Goal: Task Accomplishment & Management: Manage account settings

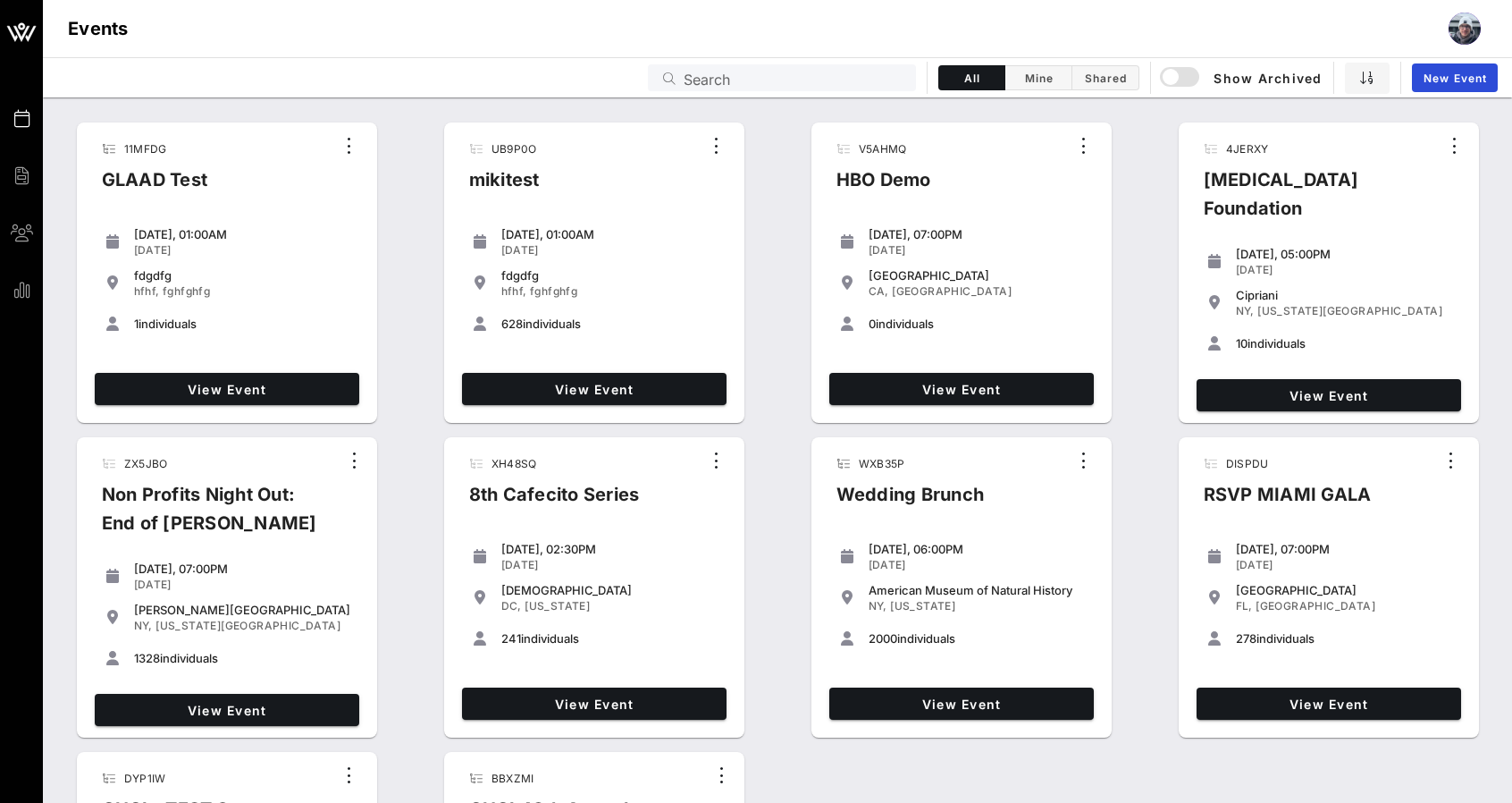
click at [827, 83] on input "Search" at bounding box center [794, 77] width 221 height 23
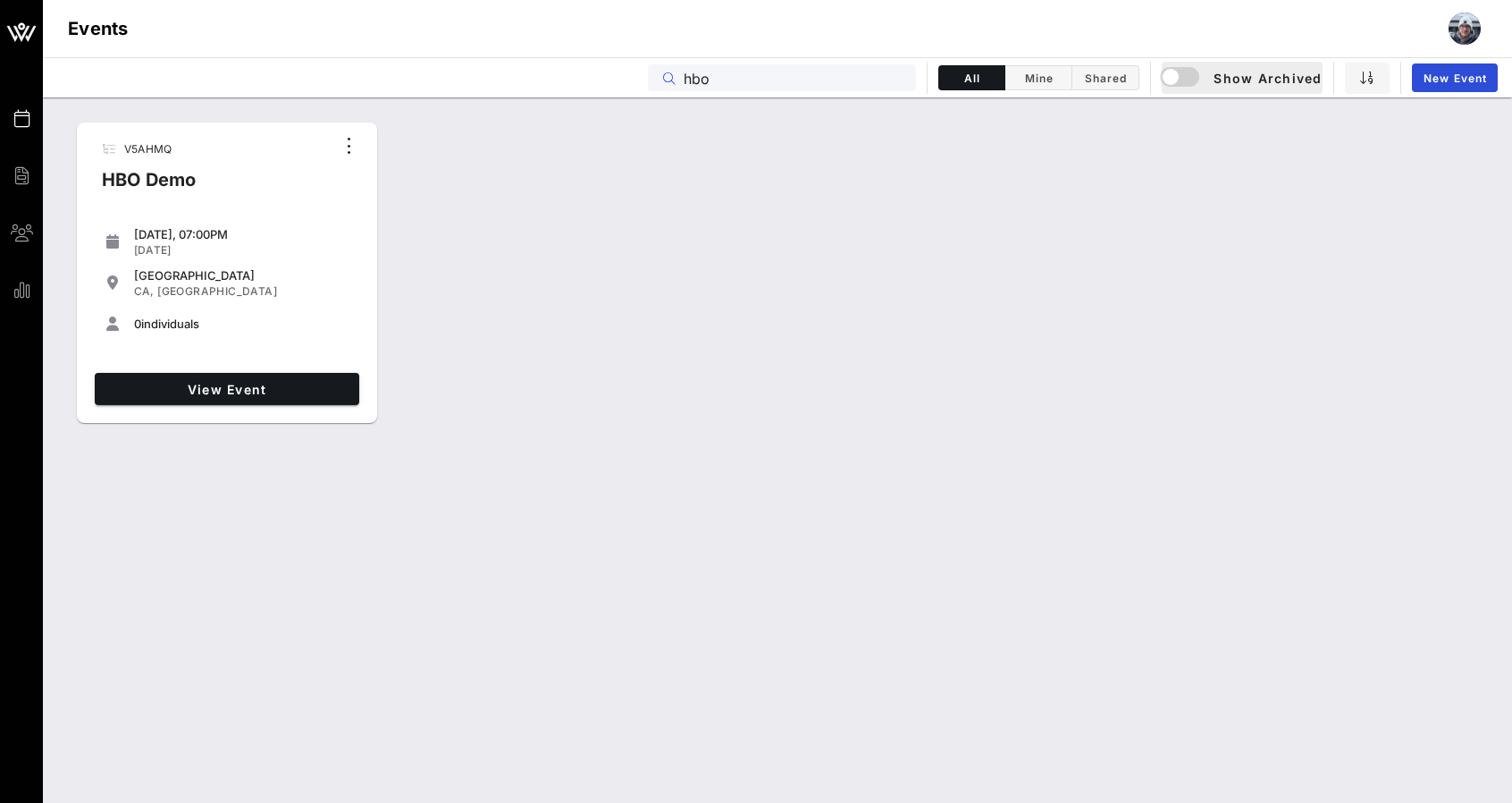
type input "hbo"
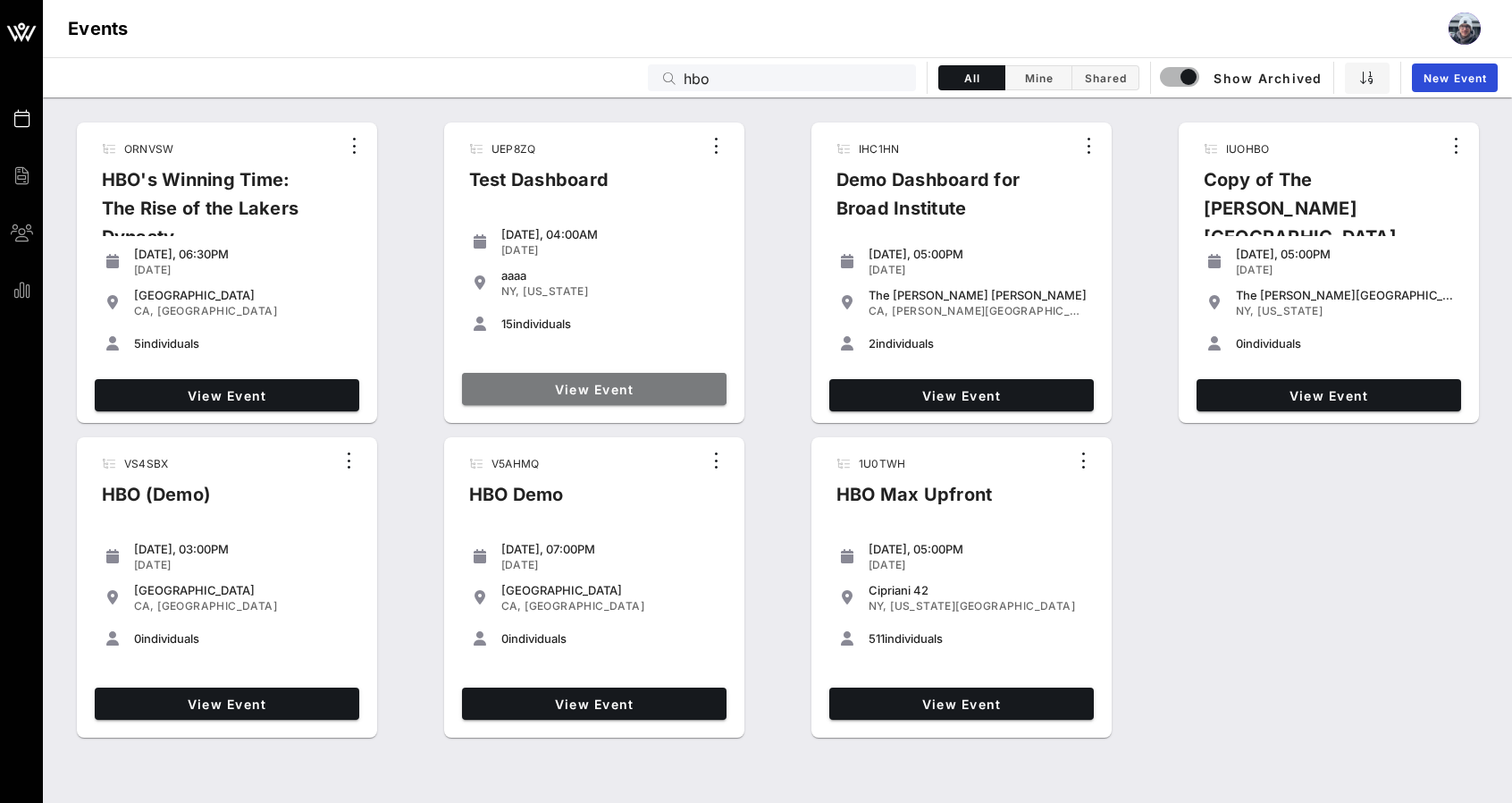
click at [508, 395] on span "View Event" at bounding box center [594, 389] width 250 height 15
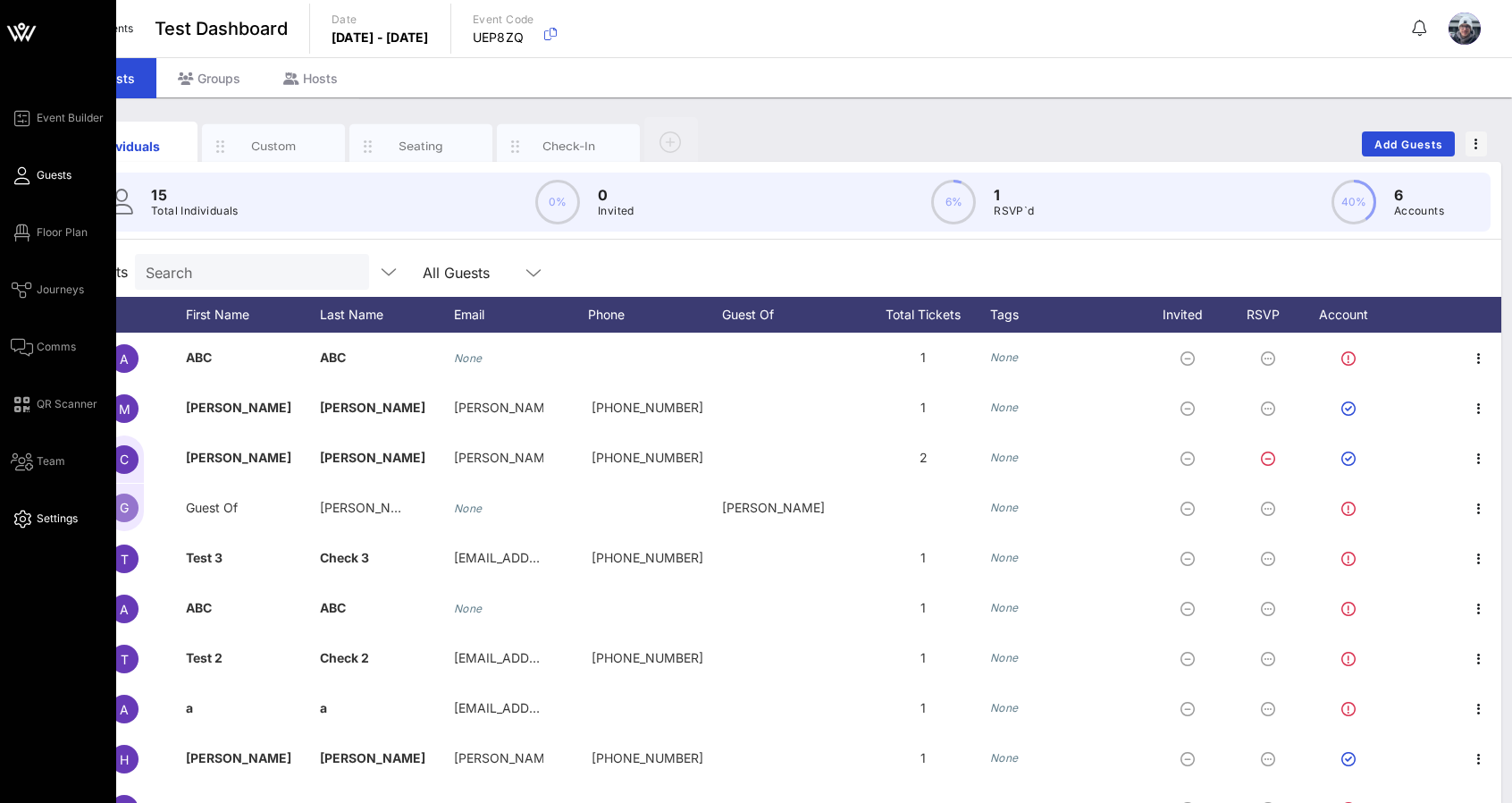
click at [67, 522] on span "Settings" at bounding box center [57, 518] width 41 height 16
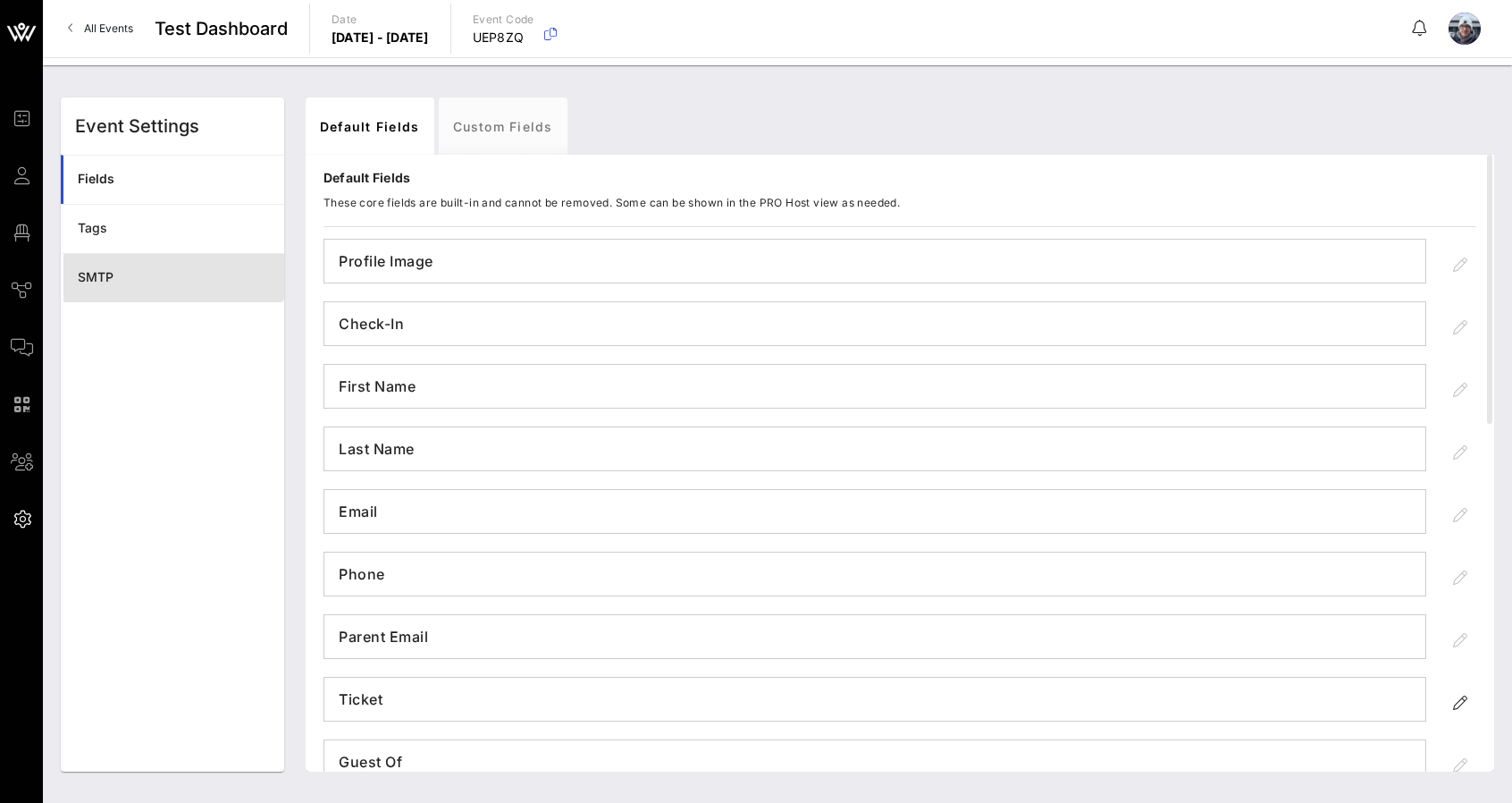
click at [107, 280] on div "SMTP" at bounding box center [174, 277] width 192 height 15
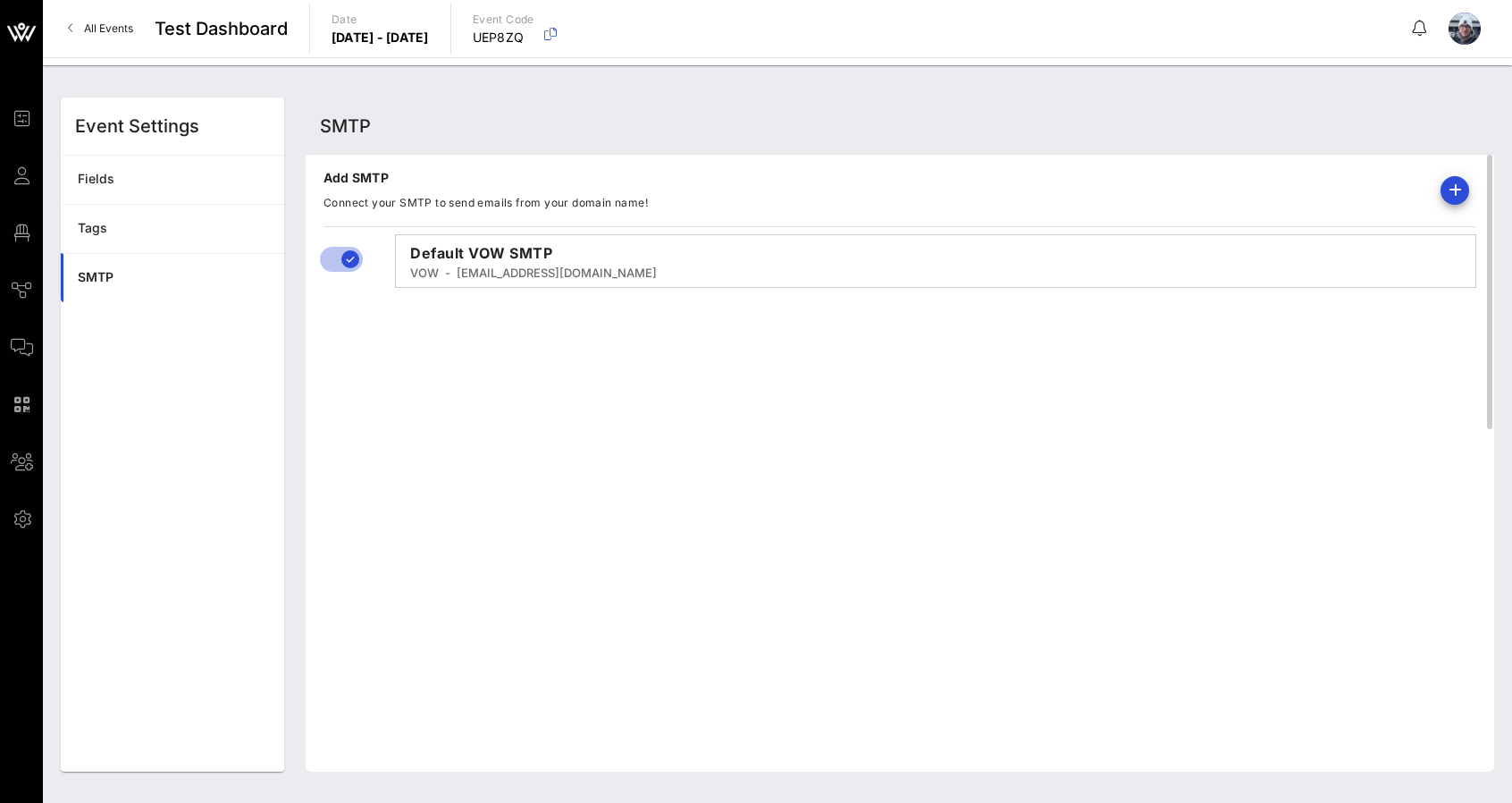
click at [485, 251] on h4 "Default VOW SMTP" at bounding box center [936, 253] width 1079 height 22
click at [120, 39] on link "All Events" at bounding box center [100, 28] width 86 height 29
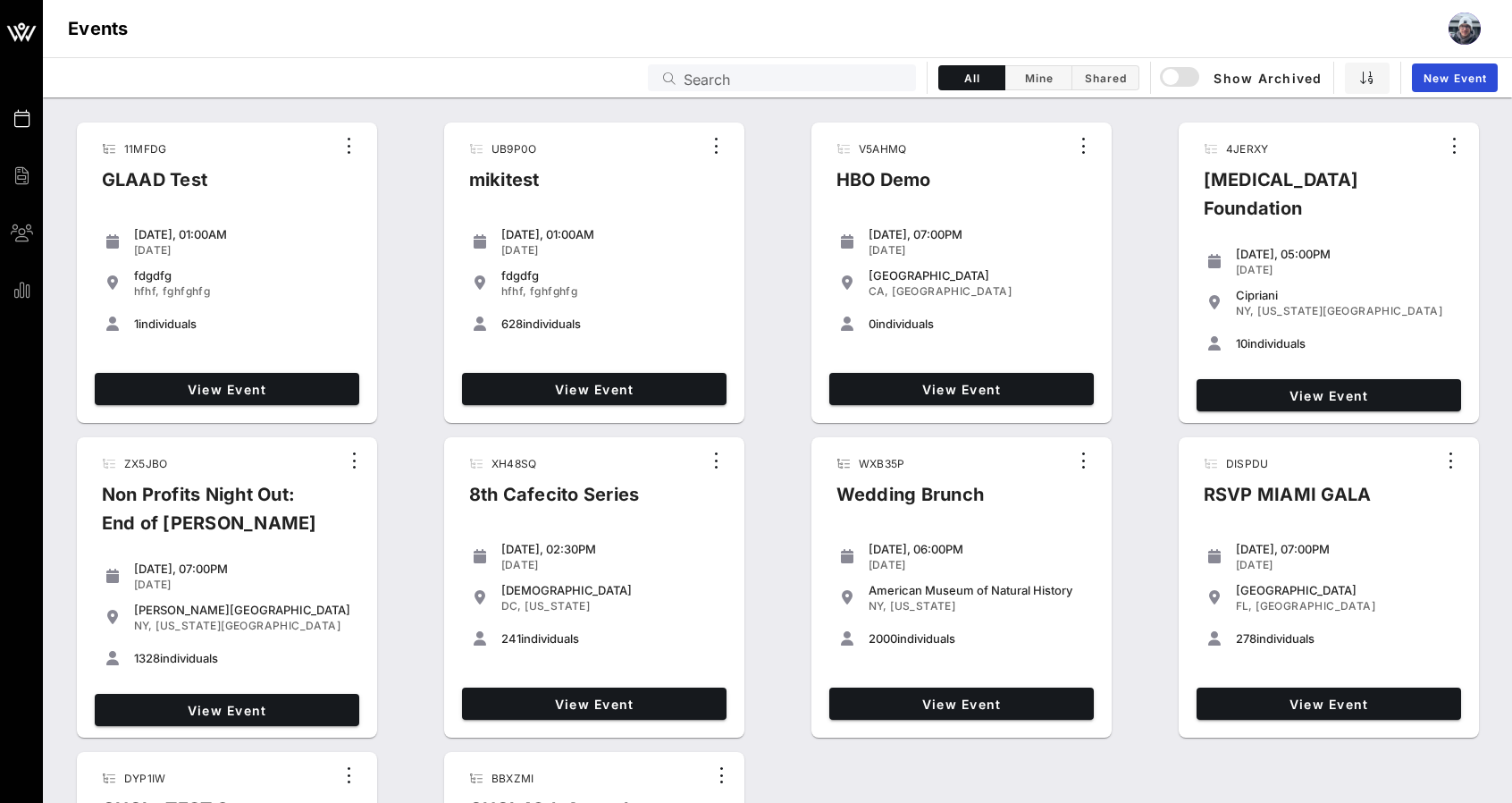
click at [828, 77] on input "Search" at bounding box center [794, 77] width 221 height 23
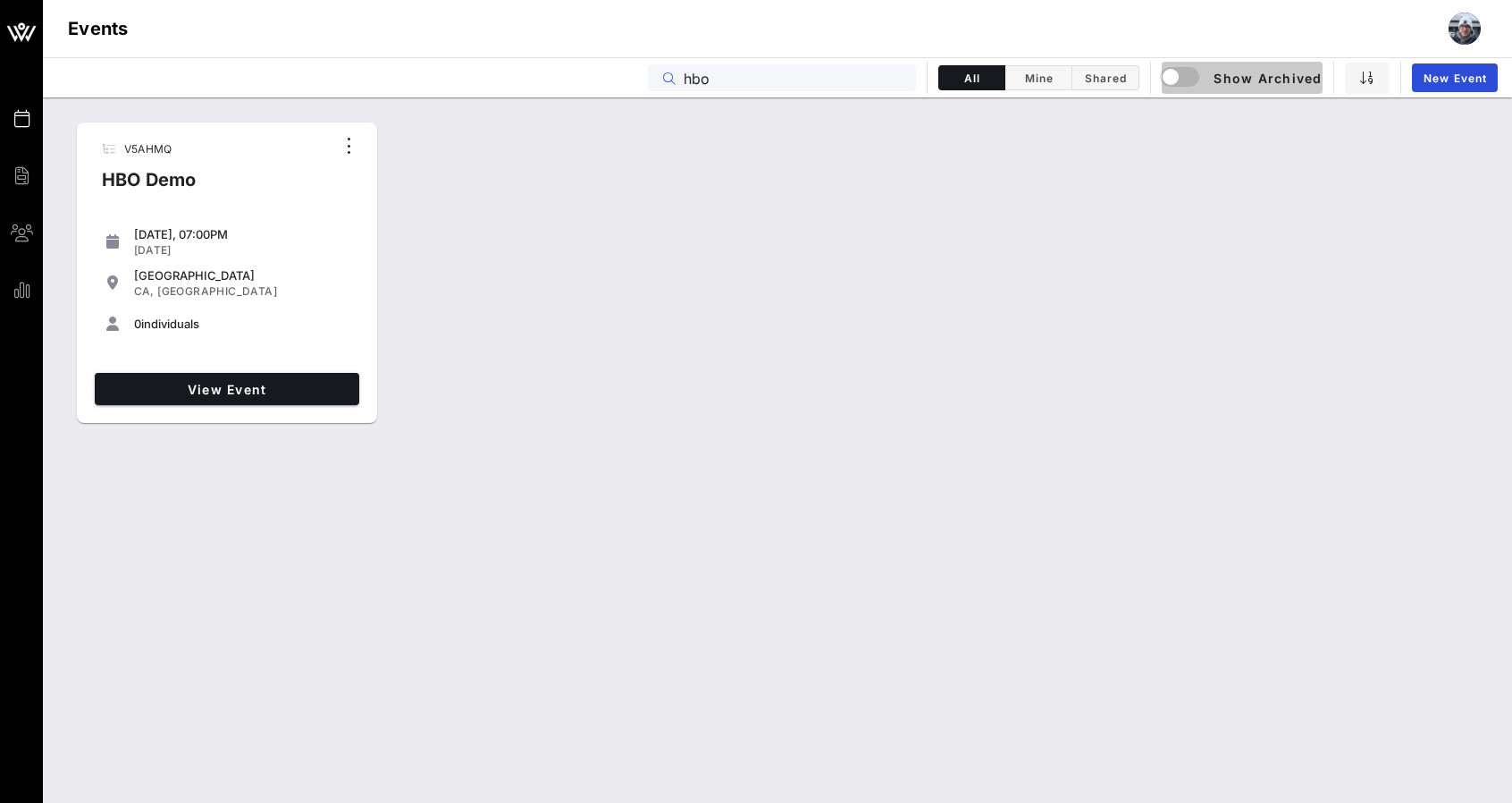
click at [1211, 79] on div "button" at bounding box center [1188, 78] width 50 height 22
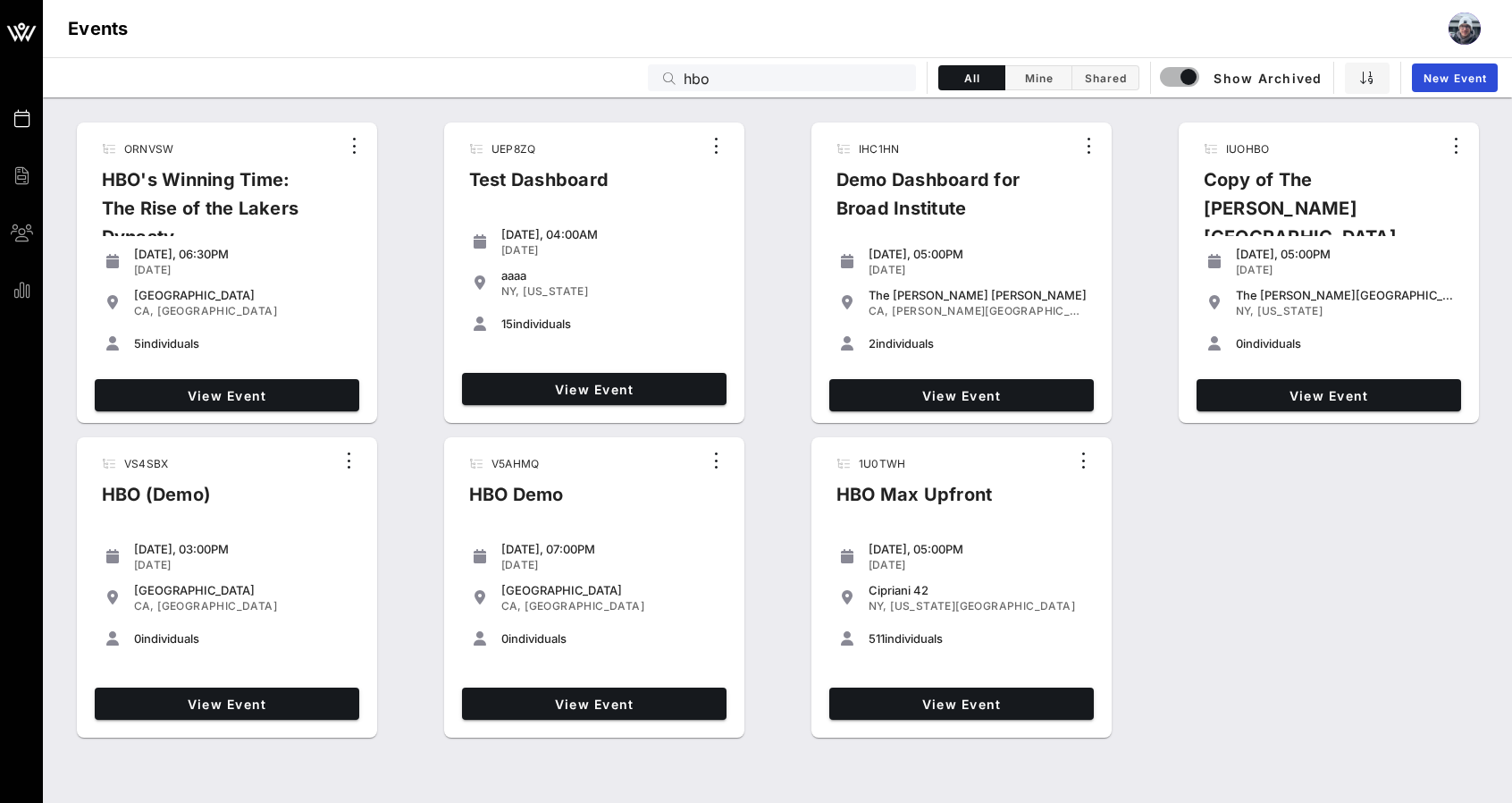
click at [1221, 528] on div "ORNVSW HBO's Winning Time: The Rise of the Lakers Dynasty [DATE], 06:30PM [DATE…" at bounding box center [777, 430] width 1469 height 630
click at [1171, 478] on div "ORNVSW HBO's Winning Time: The Rise of the Lakers Dynasty [DATE], 06:30PM [DATE…" at bounding box center [777, 430] width 1469 height 630
click at [1116, 434] on div "1U0TWH HBO Max Upfront [DATE], 05:00PM [DATE] Cipriani 42 [GEOGRAPHIC_DATA], [U…" at bounding box center [961, 587] width 315 height 315
click at [813, 431] on div "1U0TWH HBO Max Upfront [DATE], 05:00PM [DATE] Cipriani 42 [GEOGRAPHIC_DATA], [U…" at bounding box center [961, 587] width 315 height 315
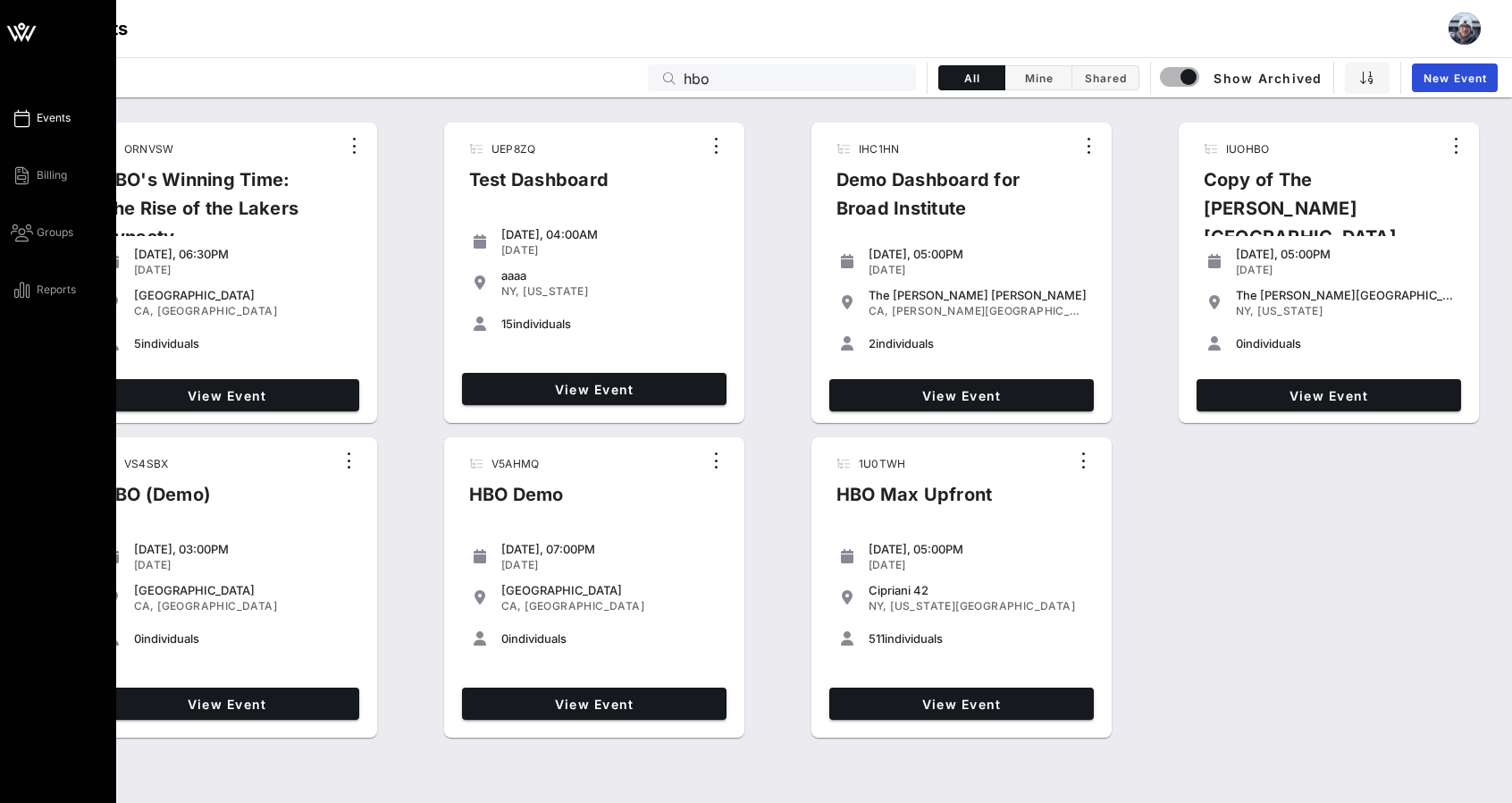
click at [0, 499] on div "Events Billing Groups Reports" at bounding box center [58, 401] width 116 height 803
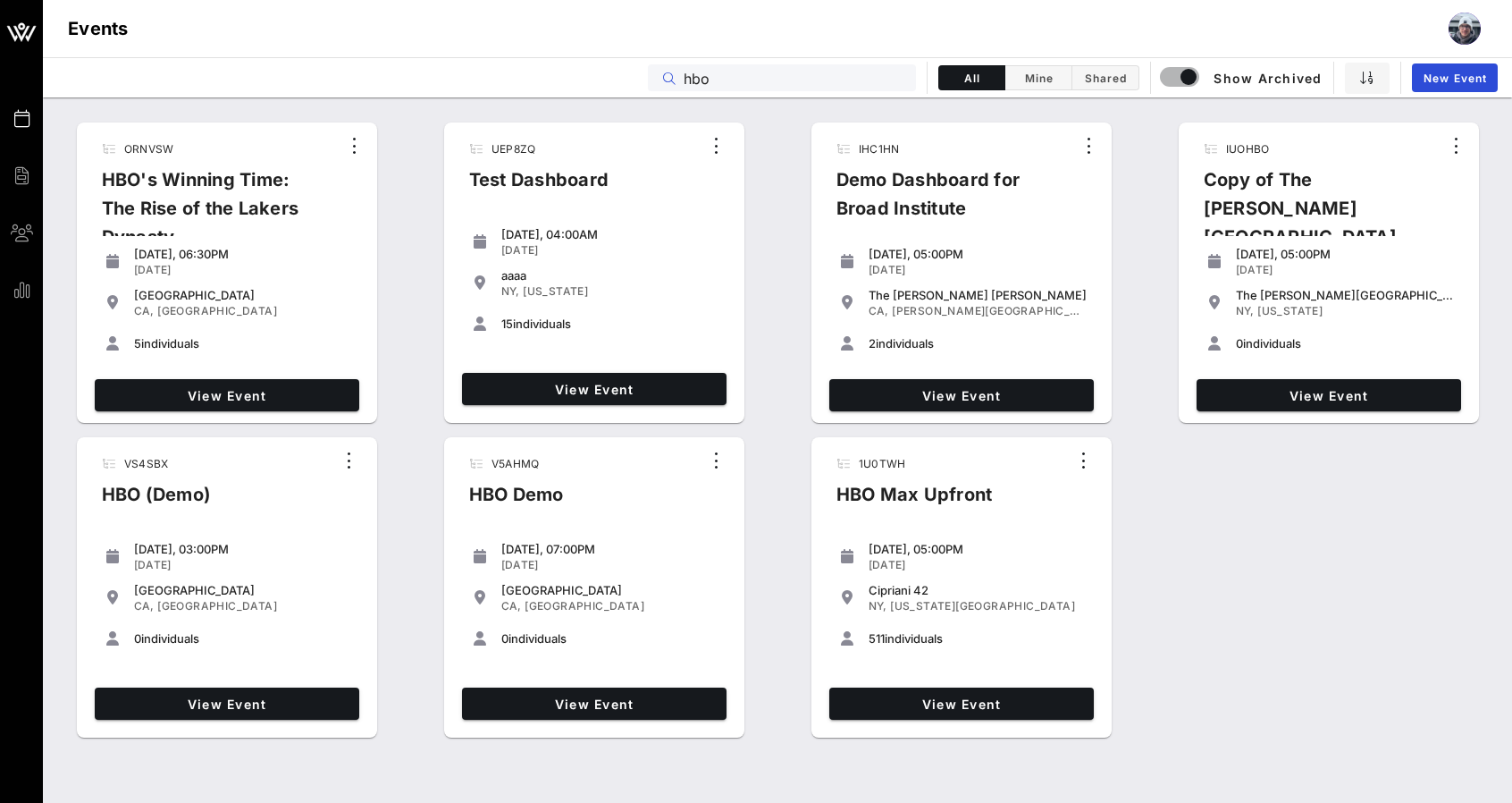
drag, startPoint x: 794, startPoint y: 85, endPoint x: 631, endPoint y: 81, distance: 163.0
click at [631, 81] on div "Events hbo All Mine Shared Show Archived New Event" at bounding box center [777, 77] width 1469 height 41
paste input "DXB6IQ"
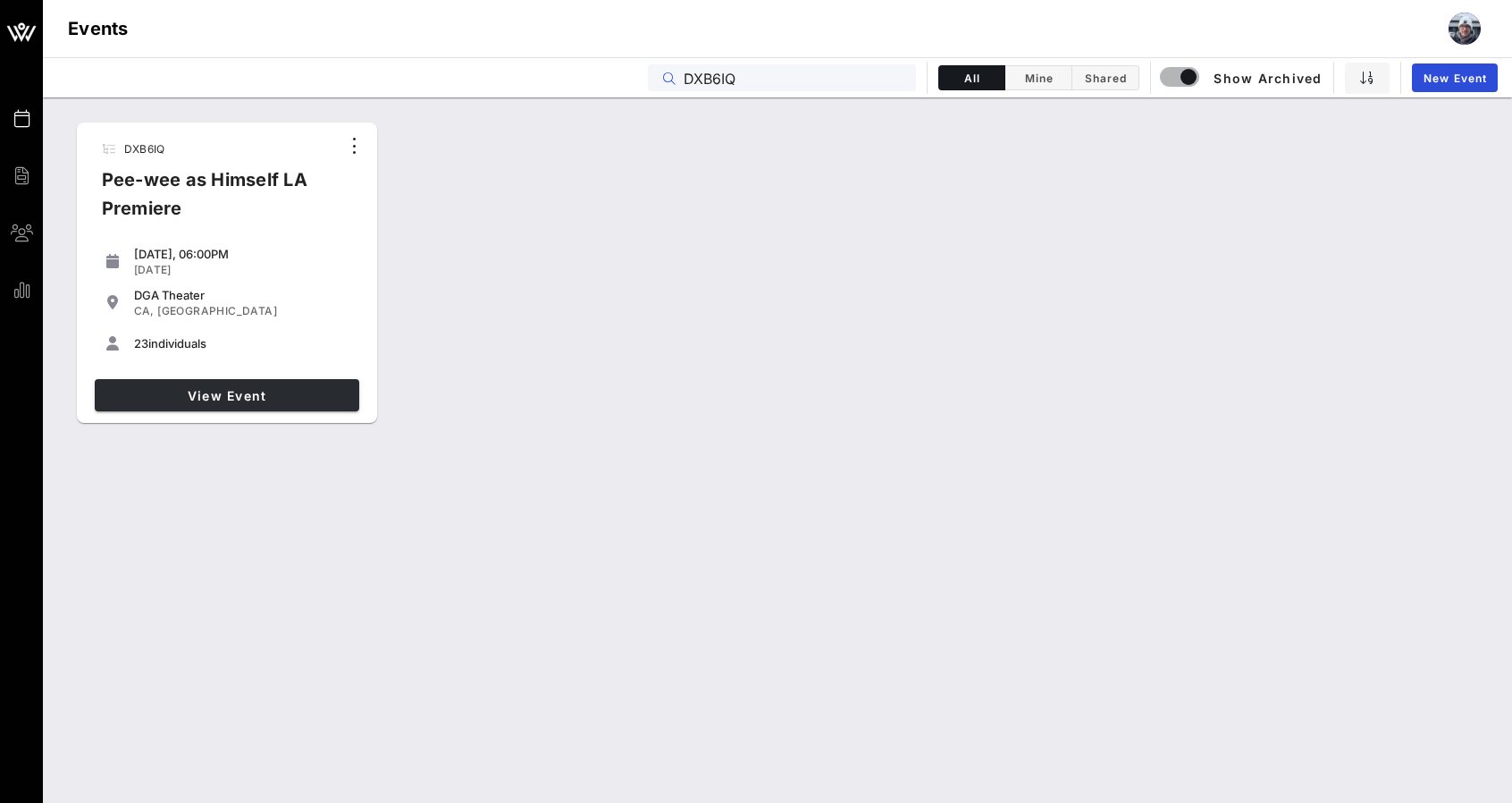
type input "DXB6IQ"
click at [229, 393] on span "View Event" at bounding box center [227, 395] width 250 height 15
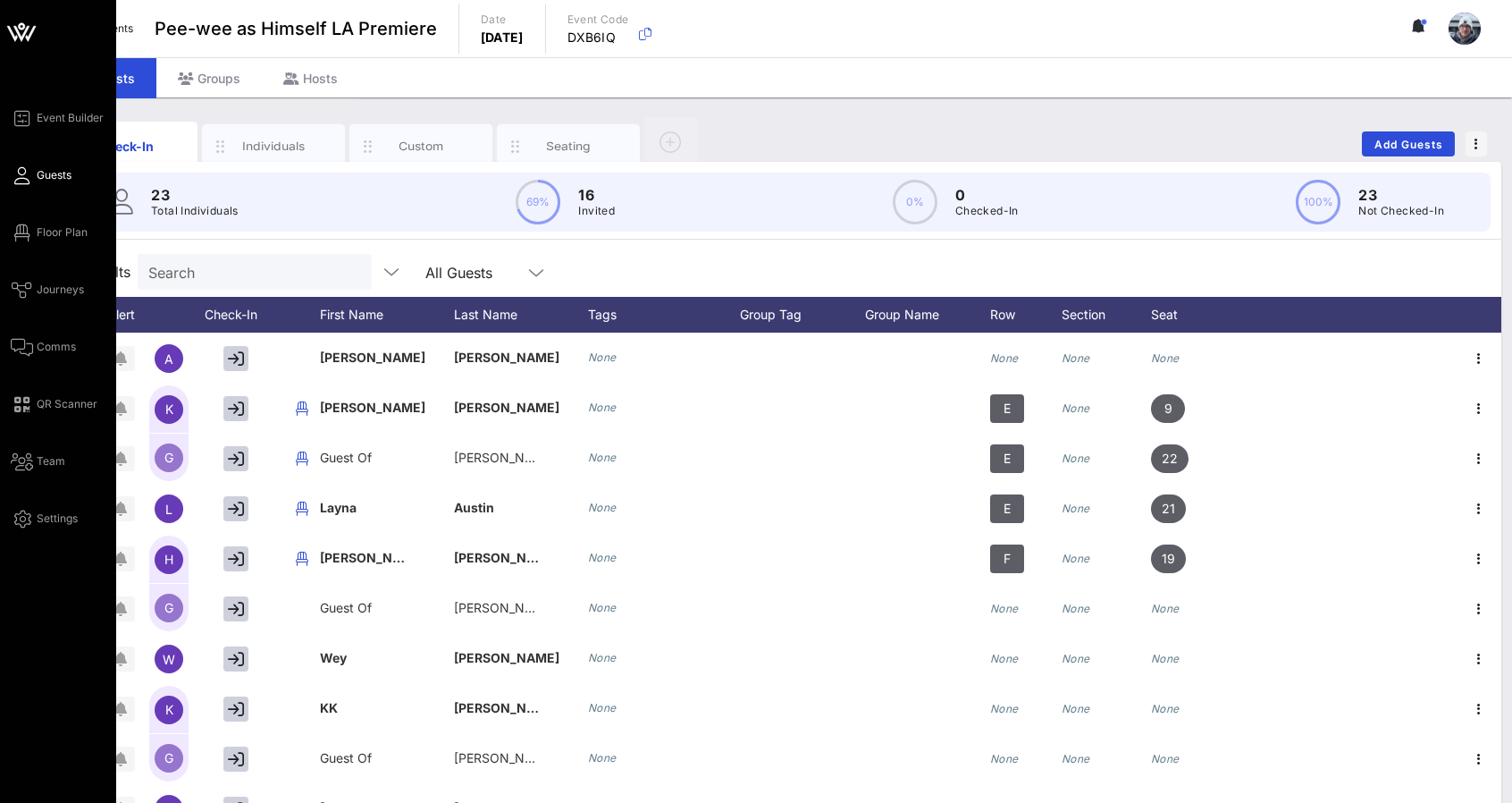
drag, startPoint x: 31, startPoint y: 570, endPoint x: 43, endPoint y: 482, distance: 88.8
click at [31, 570] on div "Event Builder Guests Floor Plan Journeys Comms QR Scanner Team Settings" at bounding box center [58, 444] width 116 height 887
click at [45, 533] on div "Event Builder Guests Floor Plan Journeys Comms QR Scanner Team Settings" at bounding box center [58, 444] width 116 height 887
click at [64, 505] on div "Event Builder Guests Floor Plan Journeys Comms QR Scanner Team Settings" at bounding box center [63, 318] width 105 height 422
click at [52, 521] on span "Settings" at bounding box center [57, 518] width 41 height 16
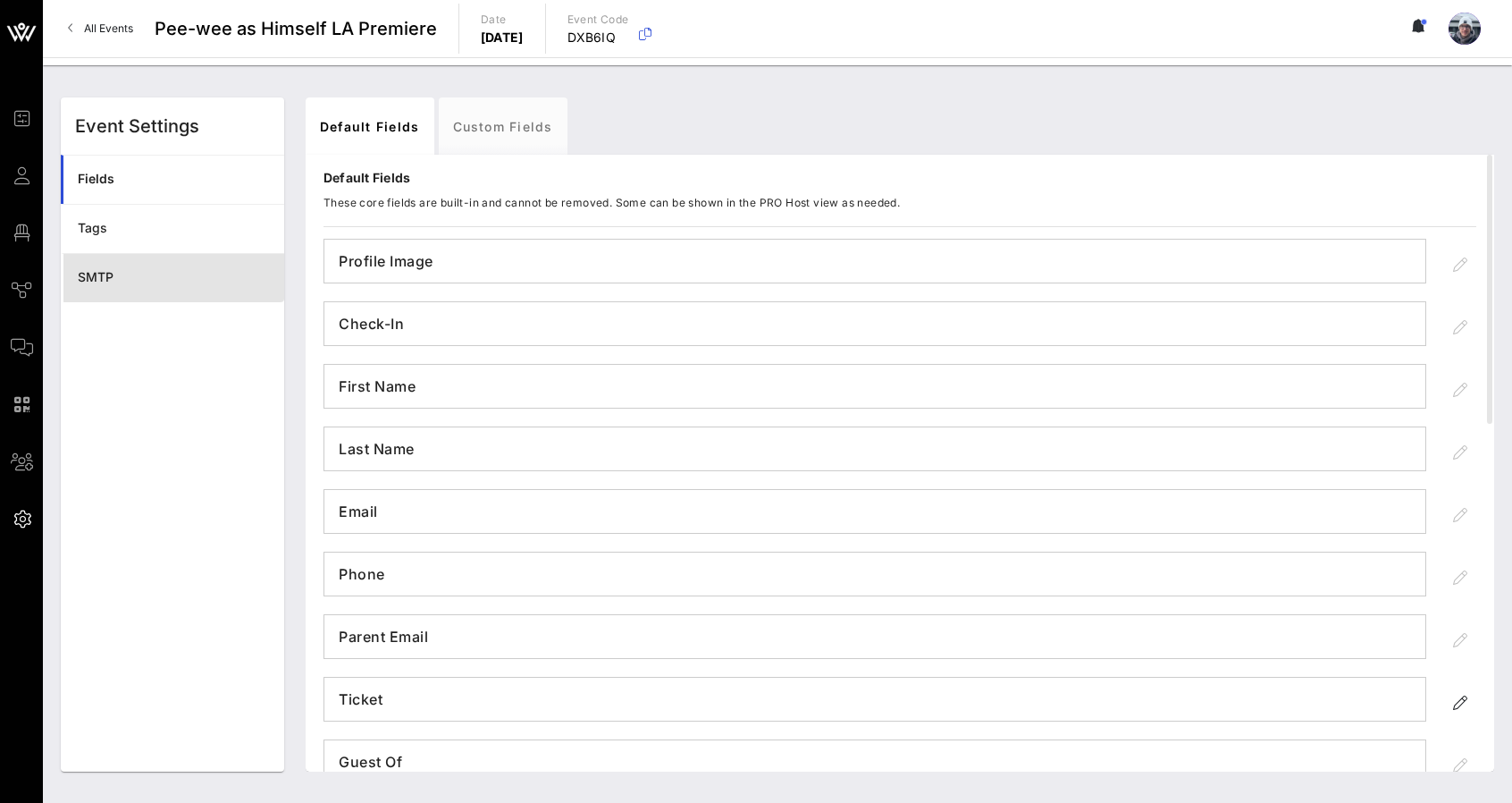
click at [110, 294] on div "SMTP" at bounding box center [174, 277] width 192 height 37
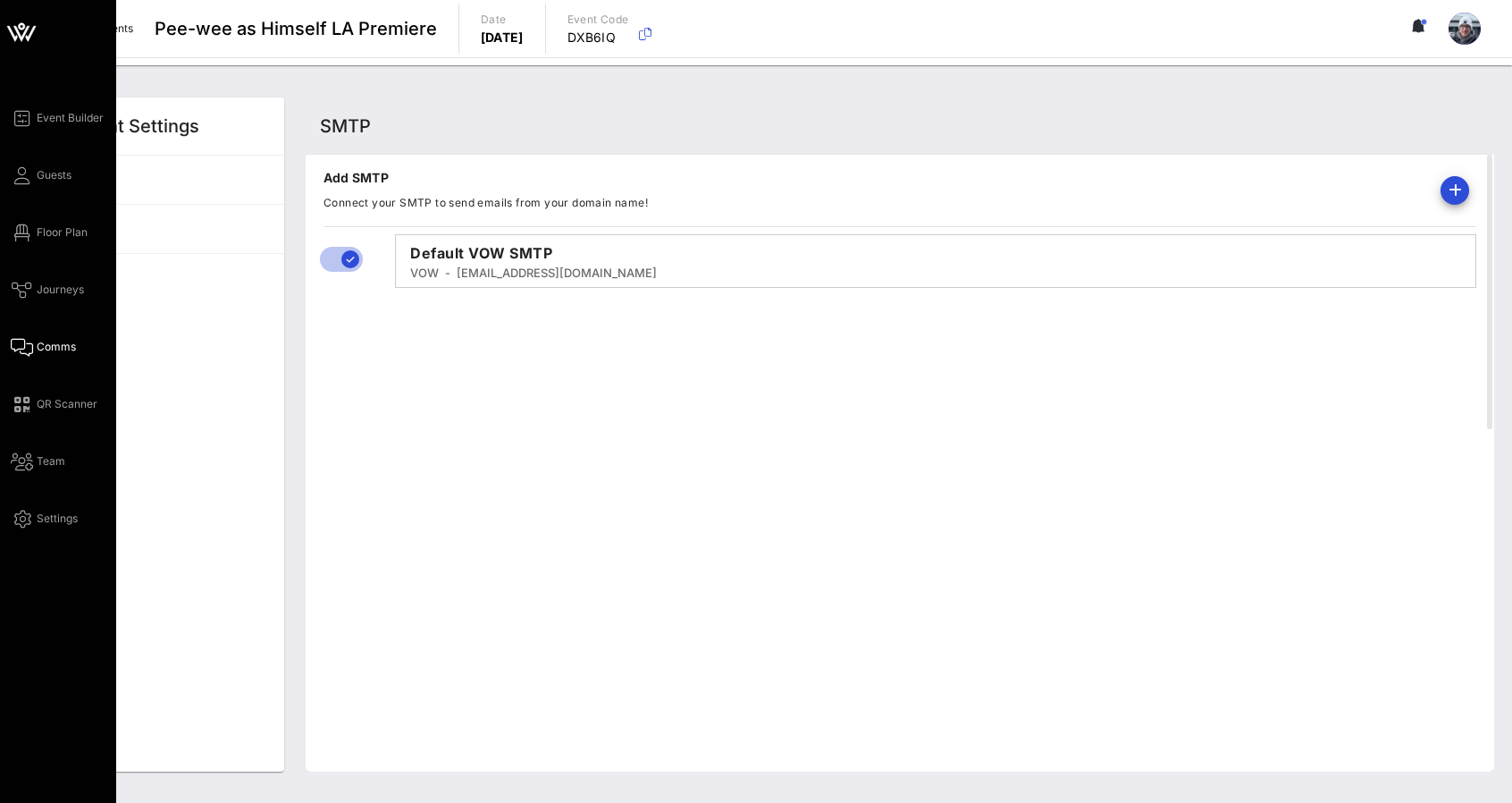
click at [45, 353] on span "Comms" at bounding box center [57, 346] width 40 height 16
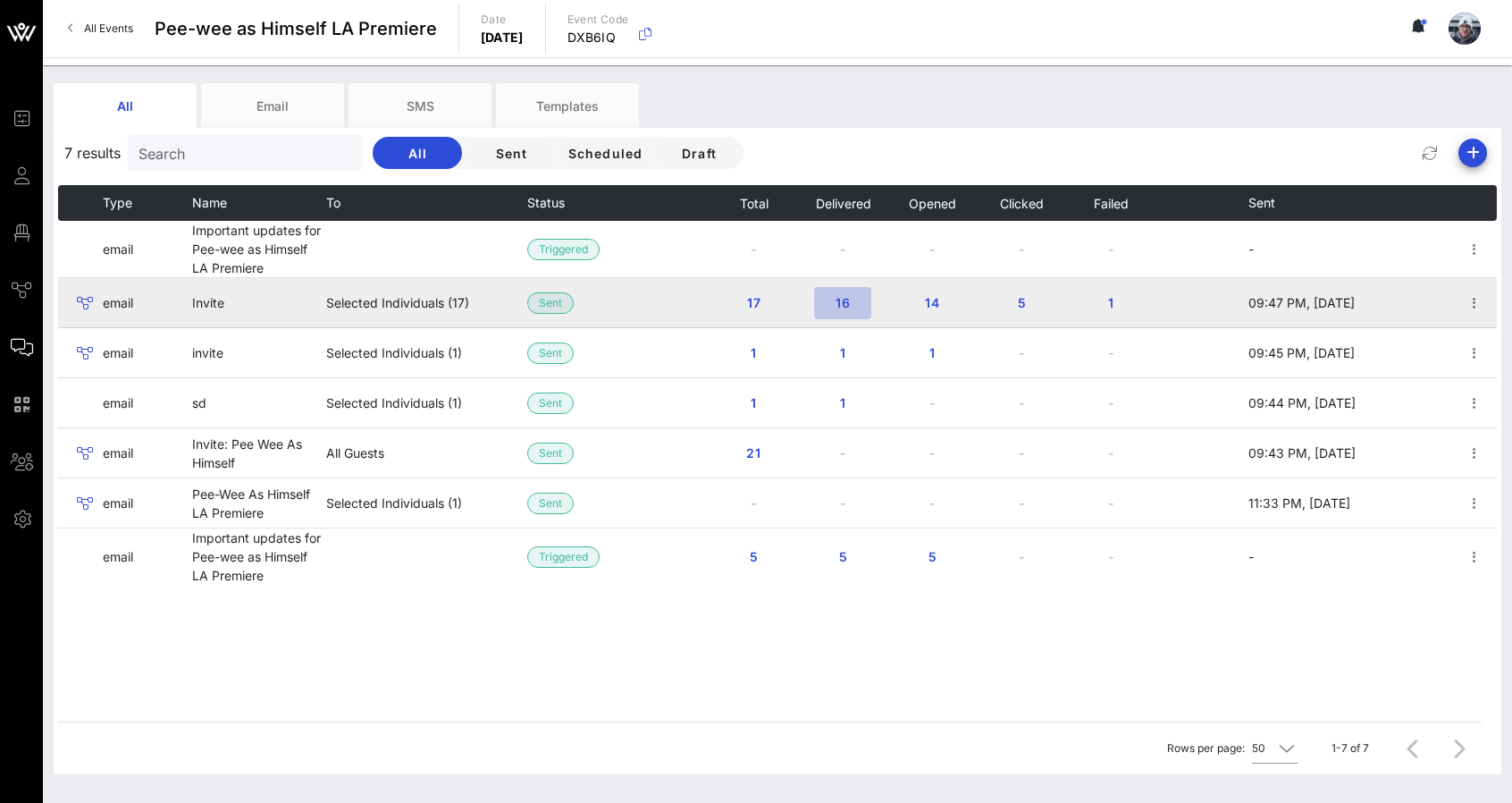
click at [821, 305] on button "16" at bounding box center [843, 303] width 58 height 32
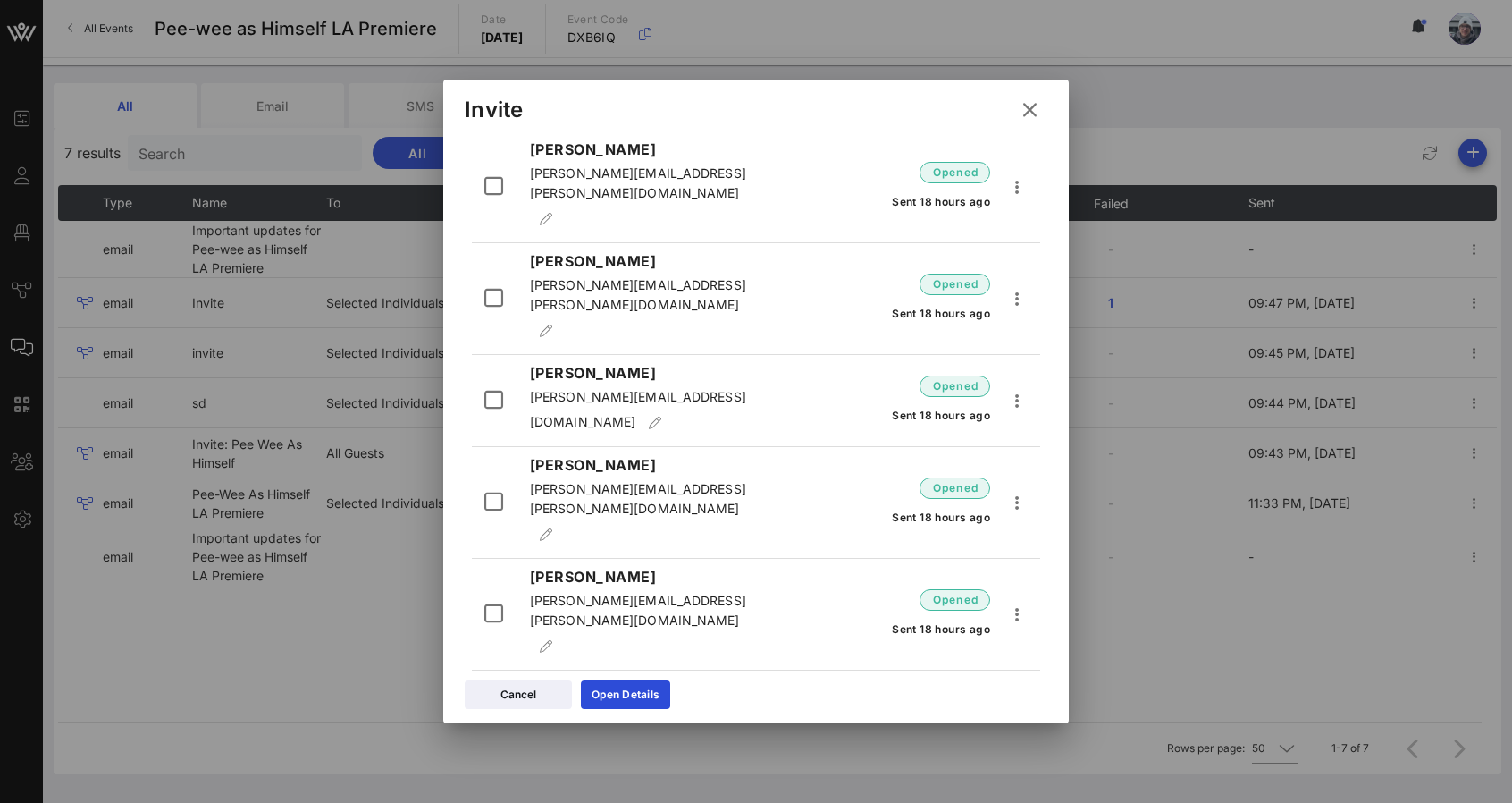
scroll to position [268, 0]
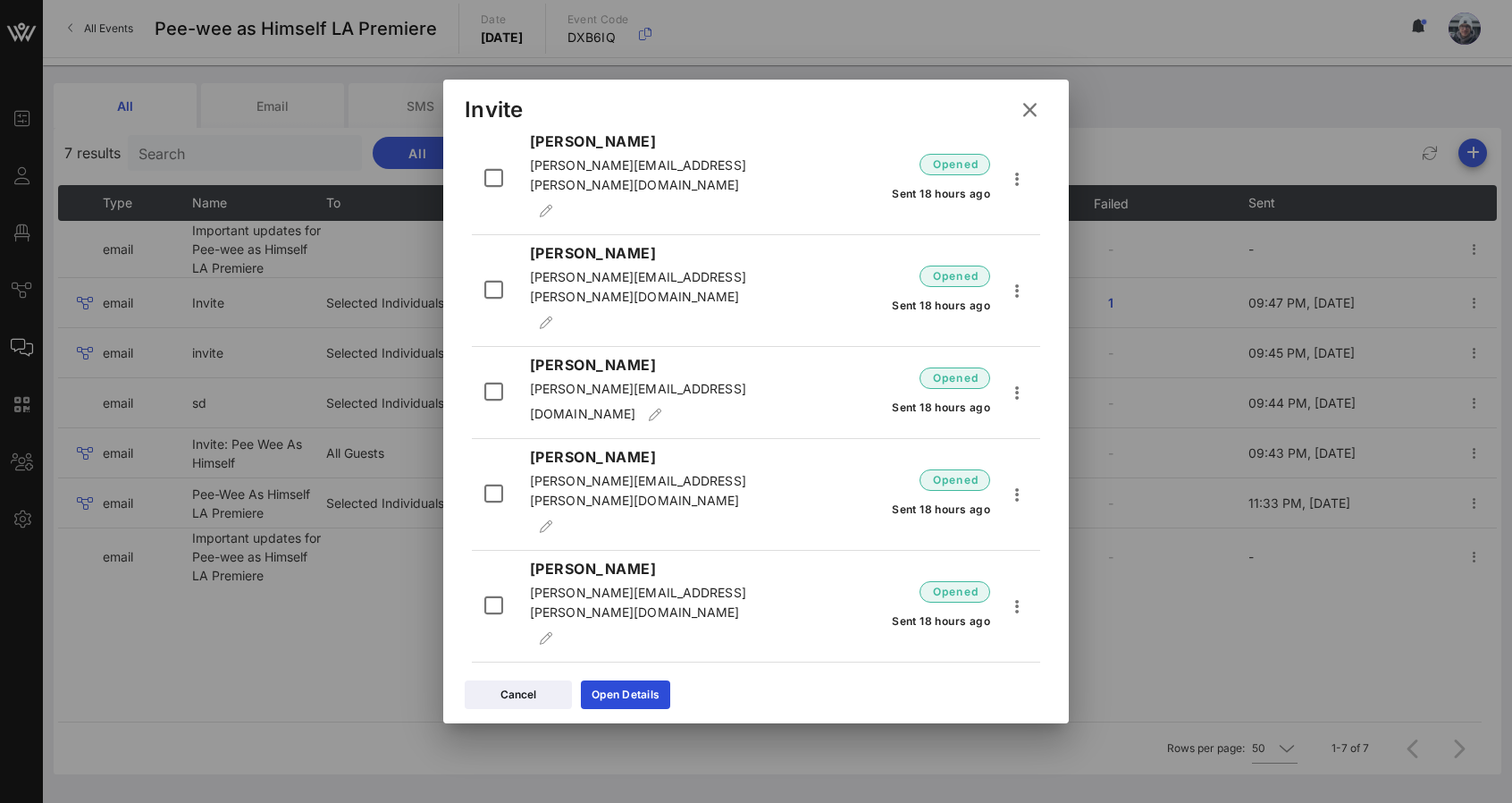
drag, startPoint x: 702, startPoint y: 324, endPoint x: 653, endPoint y: 326, distance: 49.0
click at [653, 381] on span "[PERSON_NAME][EMAIL_ADDRESS][DOMAIN_NAME]" at bounding box center [638, 401] width 216 height 41
copy span "[DOMAIN_NAME]"
click at [1024, 101] on icon at bounding box center [1029, 109] width 25 height 23
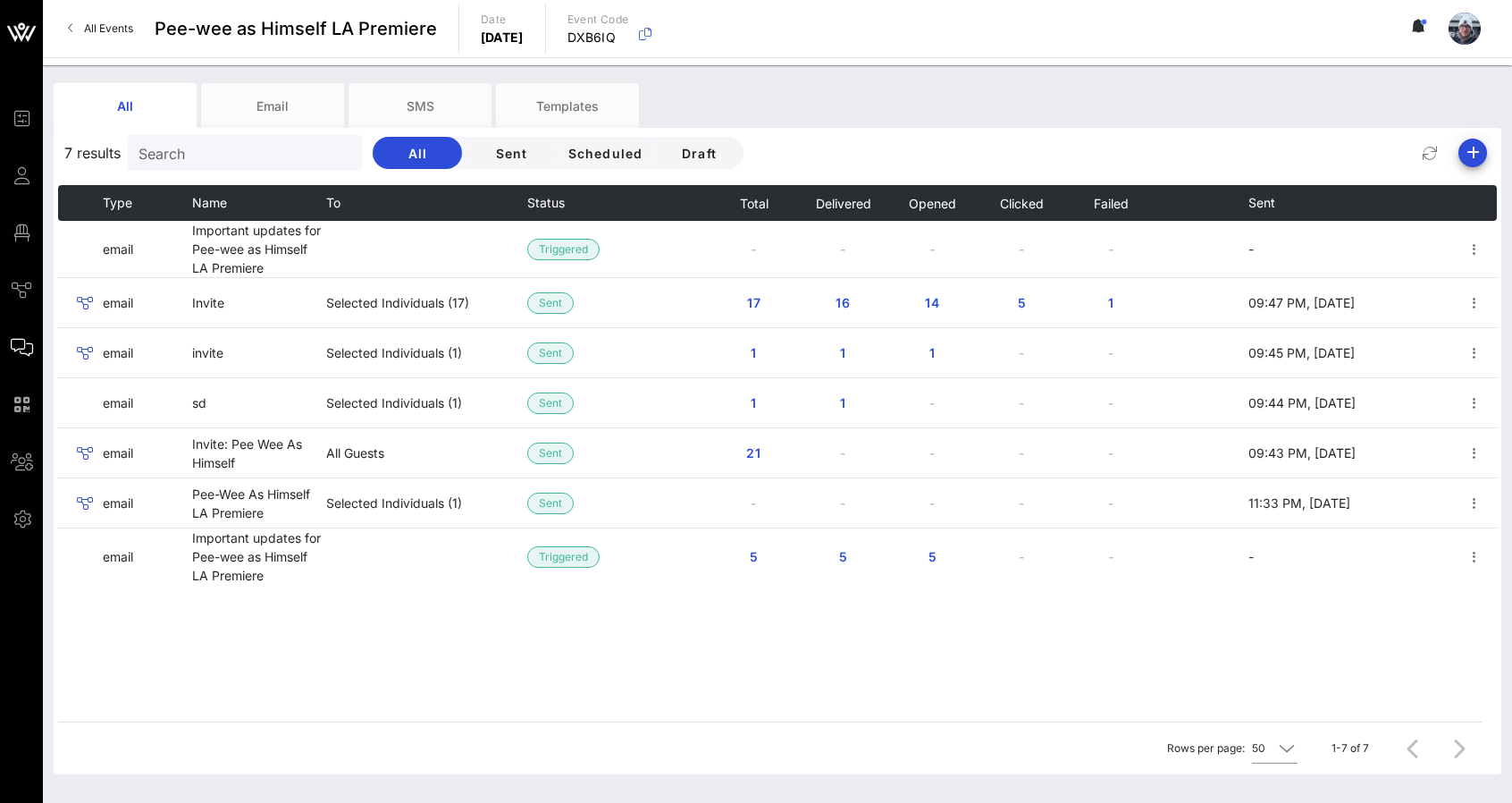
click at [384, 671] on div "Type Name To Status Total Delivered Opened Clicked Failed Sent email Important …" at bounding box center [778, 453] width 1439 height 536
click at [564, 687] on div "Type Name To Status Total Delivered Opened Clicked Failed Sent email Important …" at bounding box center [778, 453] width 1439 height 536
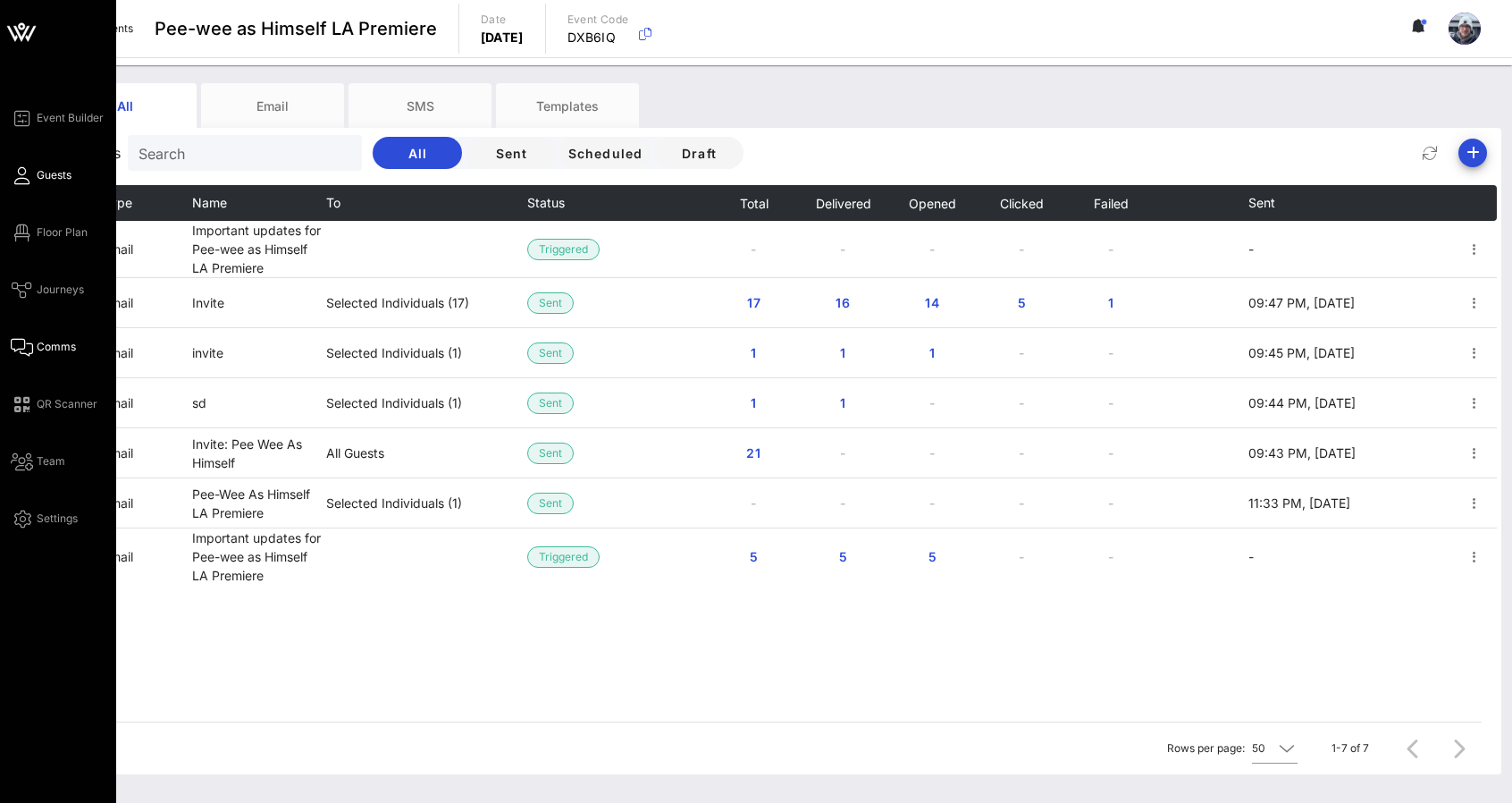
click at [14, 165] on link "Guests" at bounding box center [41, 176] width 61 height 22
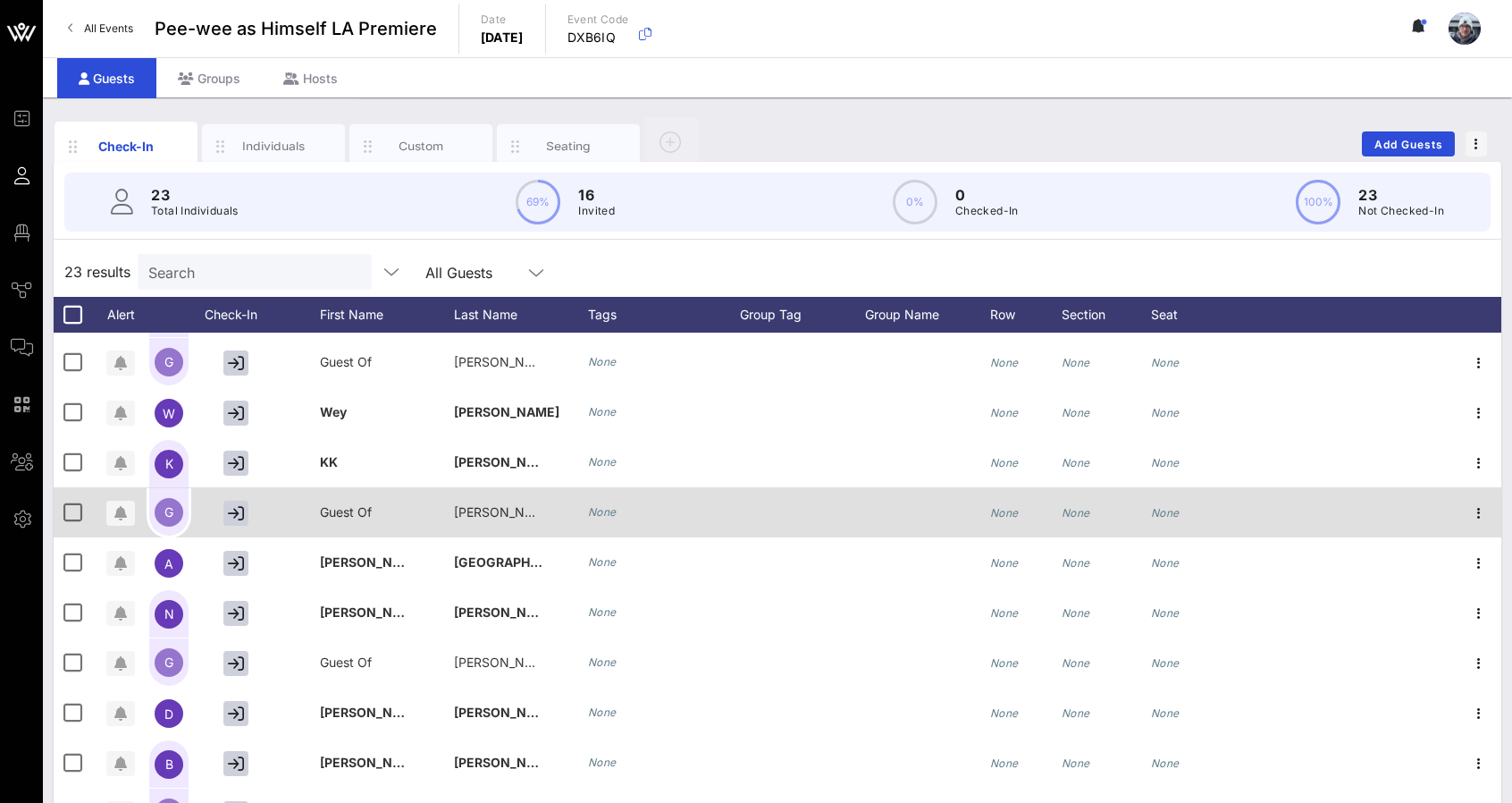
scroll to position [268, 0]
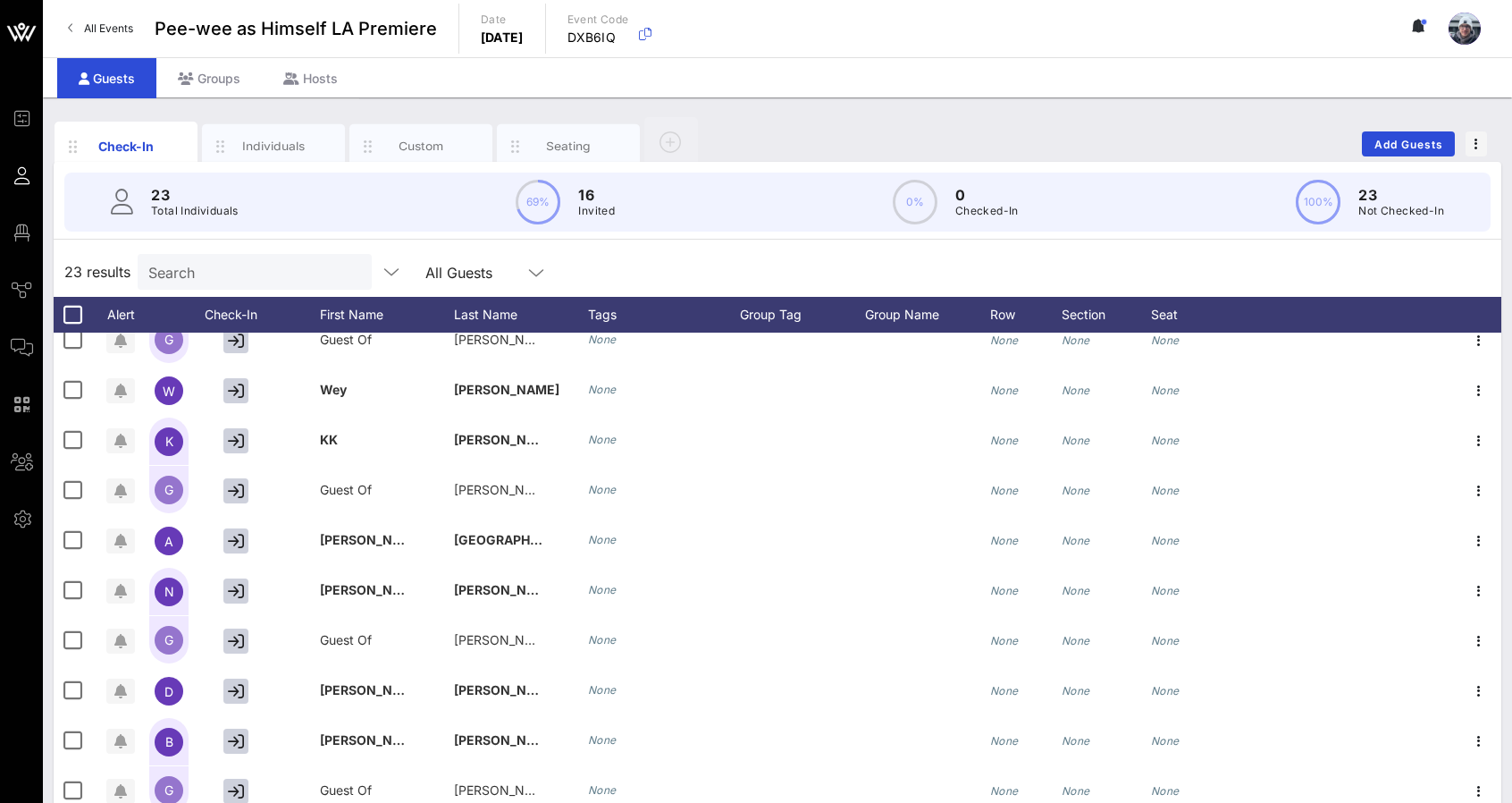
click at [397, 213] on div "23 Total Individuals 69% 16 Invited 0% 0 Checked-In 100% 23 Not Checked-In" at bounding box center [778, 201] width 1427 height 59
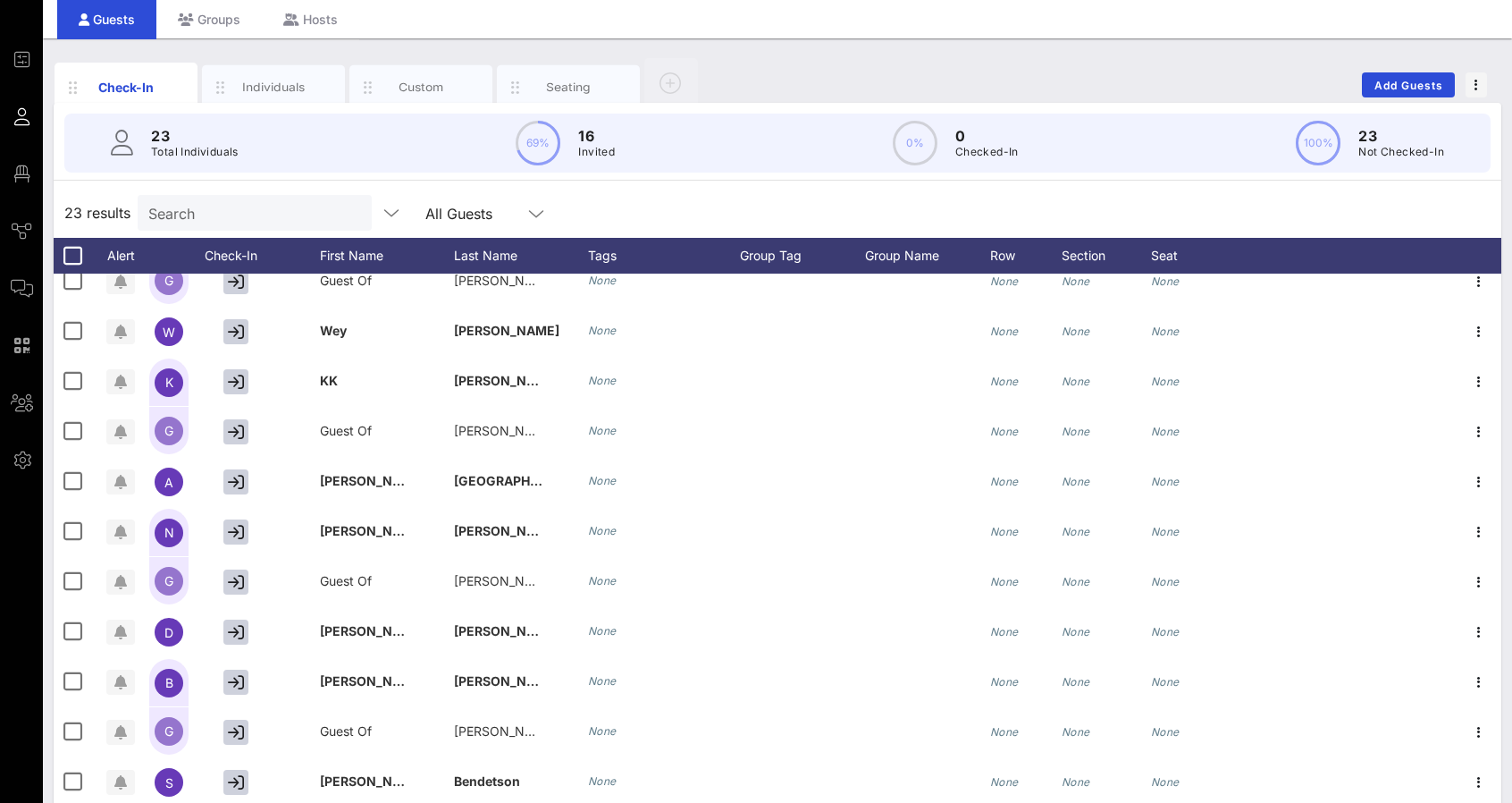
scroll to position [83, 0]
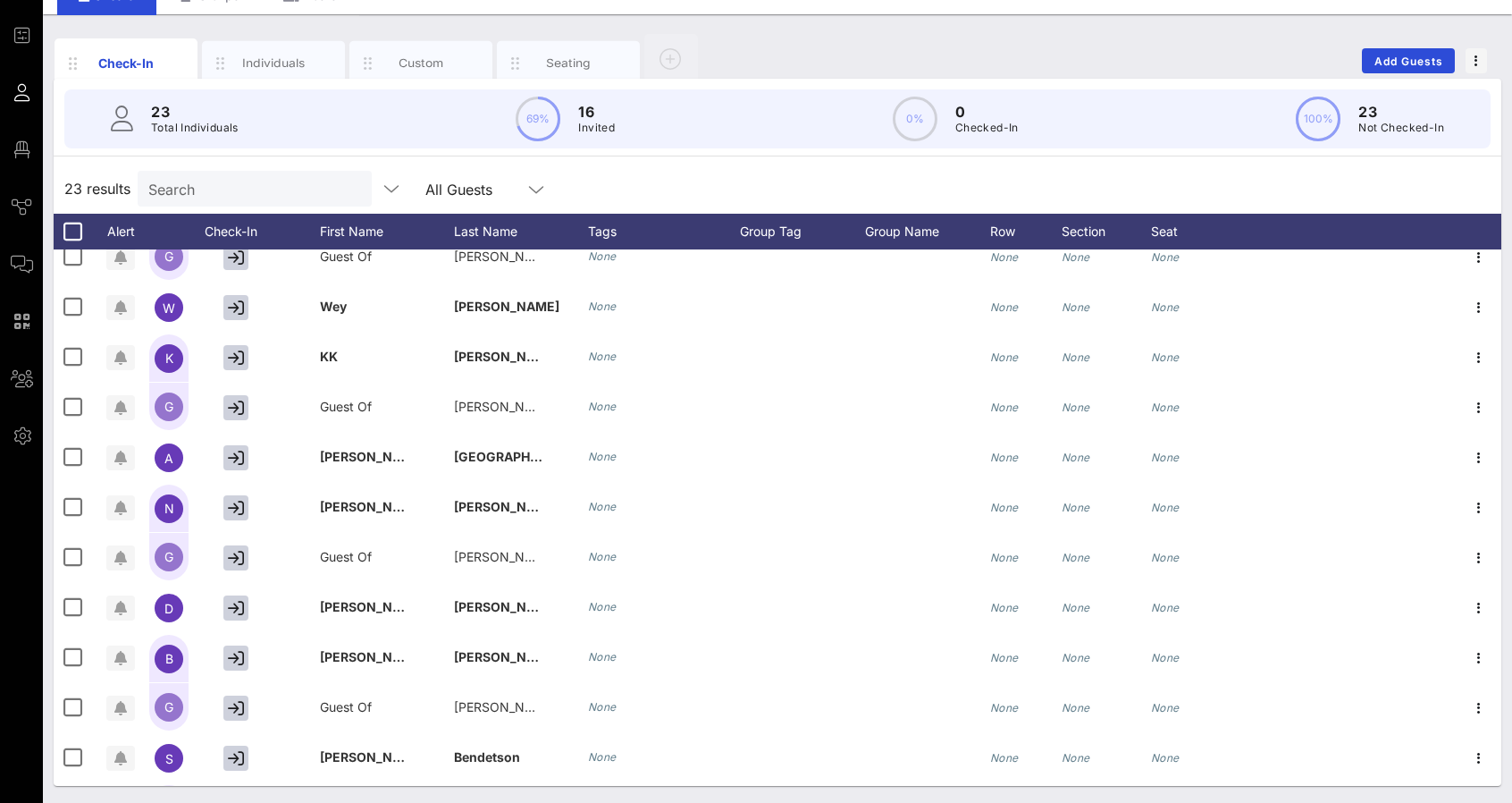
click at [402, 164] on div "23 results Search All Guests" at bounding box center [777, 189] width 1448 height 50
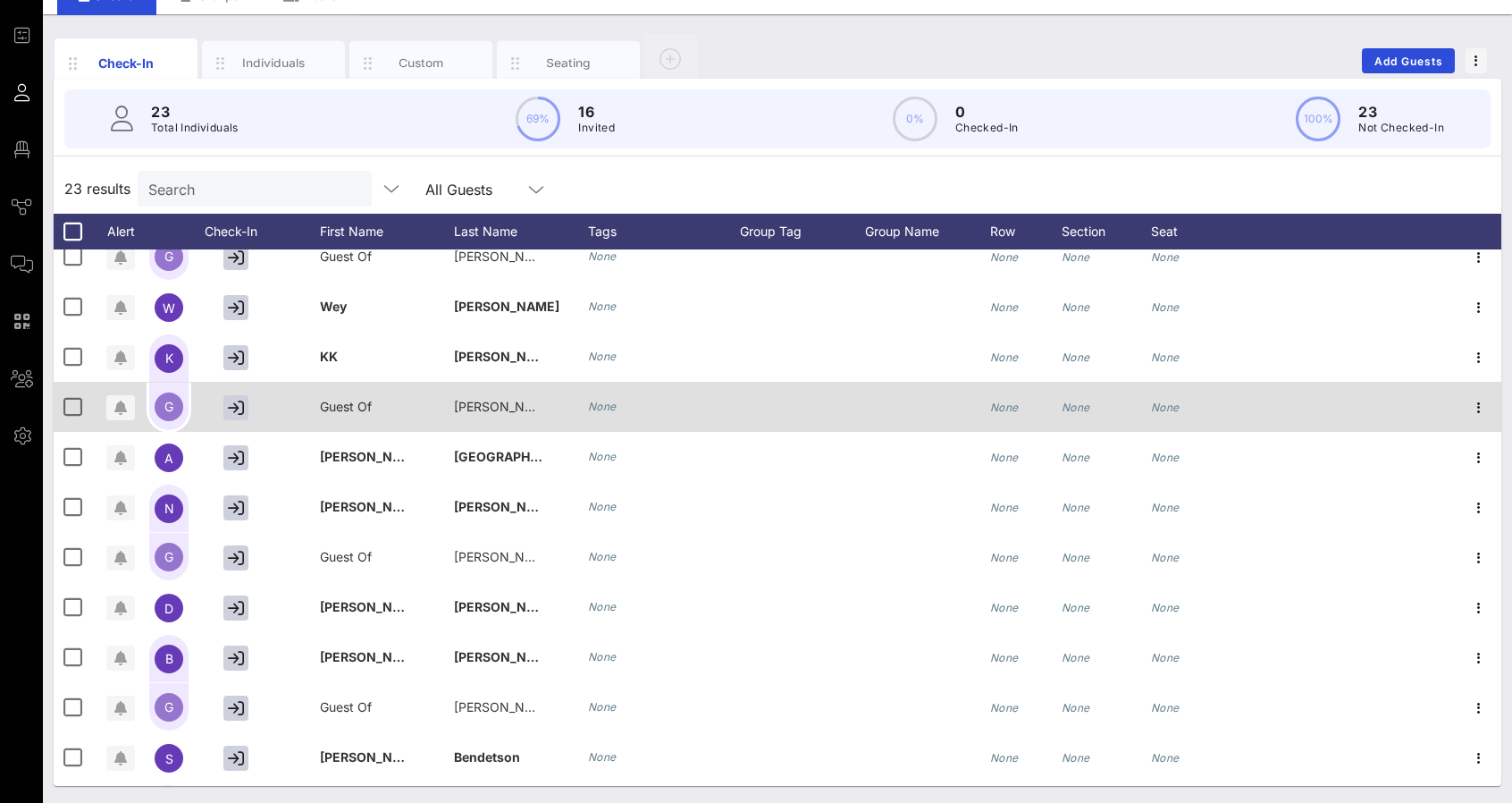
scroll to position [0, 0]
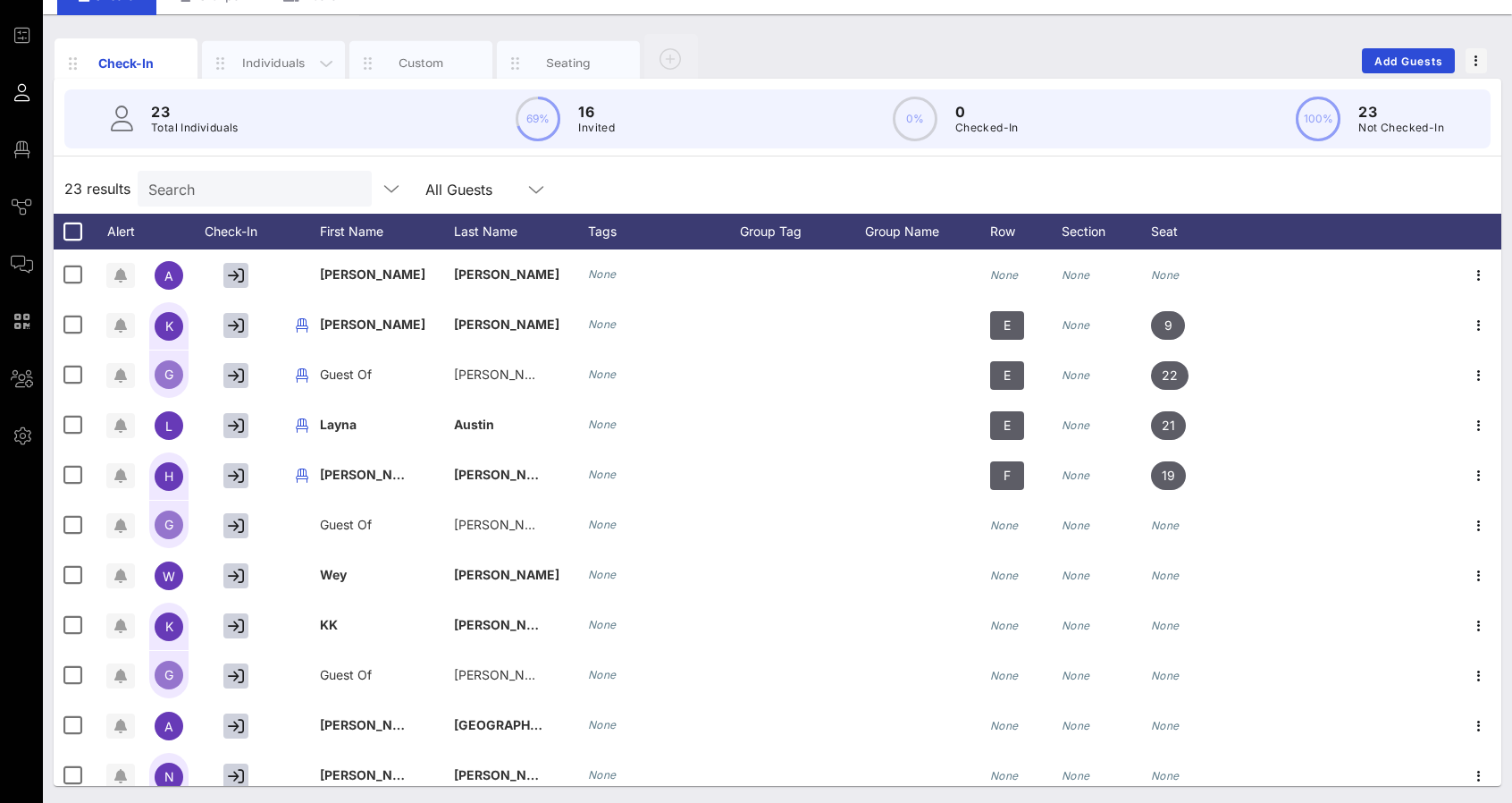
click at [277, 62] on div "Individuals" at bounding box center [274, 63] width 79 height 17
